Goal: Navigation & Orientation: Find specific page/section

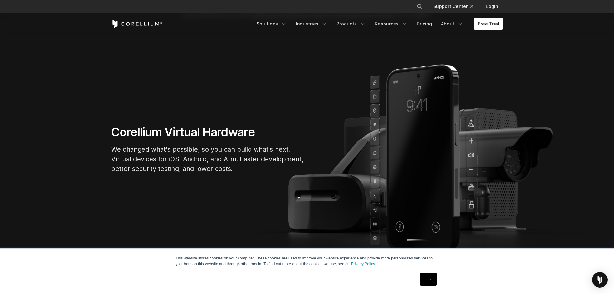
scroll to position [64, 0]
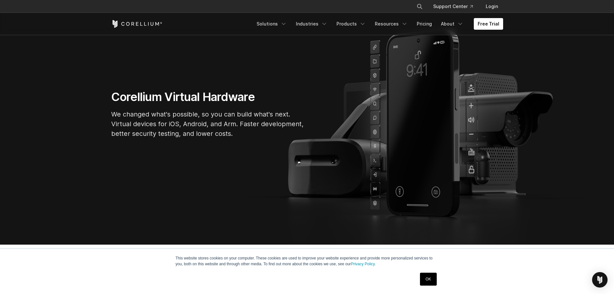
click at [430, 280] on link "OK" at bounding box center [428, 278] width 16 height 13
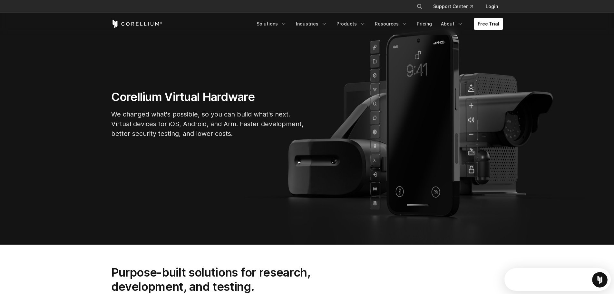
scroll to position [0, 0]
click at [447, 23] on link "About" at bounding box center [452, 24] width 30 height 12
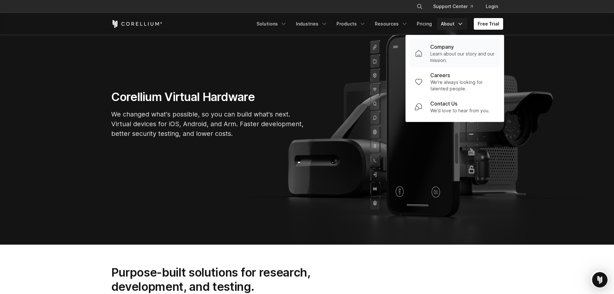
click at [453, 46] on p "Company" at bounding box center [442, 47] width 24 height 8
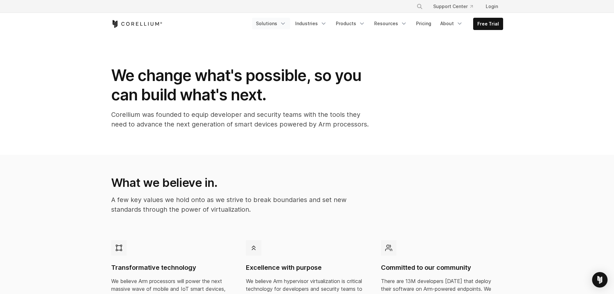
click at [280, 25] on link "Solutions" at bounding box center [271, 24] width 38 height 12
